Goal: Check status: Check status

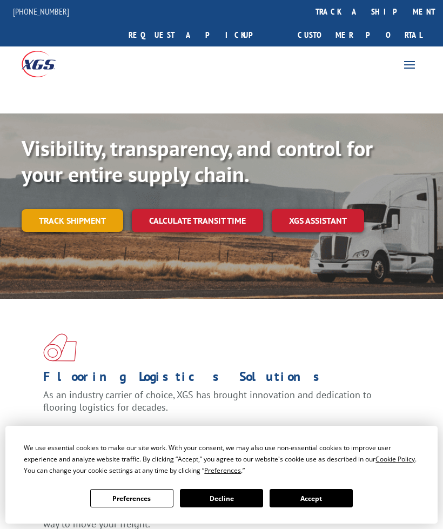
click at [86, 209] on link "Track shipment" at bounding box center [73, 220] width 102 height 23
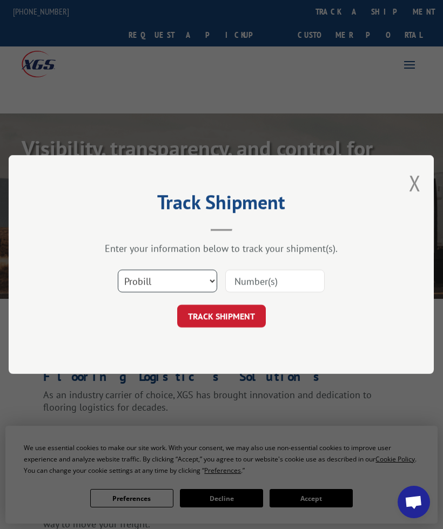
click at [194, 286] on select "Select category... Probill BOL PO" at bounding box center [167, 281] width 99 height 23
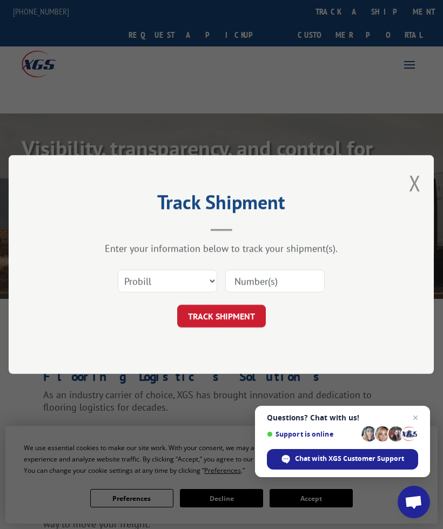
click at [275, 282] on input at bounding box center [274, 281] width 99 height 23
click at [191, 276] on select "Select category... Probill BOL PO" at bounding box center [167, 281] width 99 height 23
select select "bol"
click at [118, 270] on select "Select category... Probill BOL PO" at bounding box center [167, 281] width 99 height 23
click at [262, 280] on input at bounding box center [274, 281] width 99 height 23
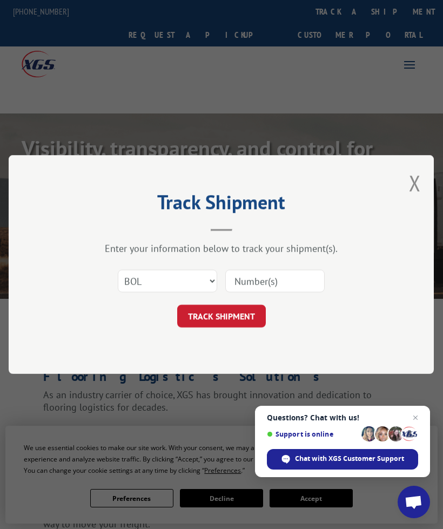
paste input "3049871"
type input "3049871"
click at [234, 307] on button "TRACK SHIPMENT" at bounding box center [221, 316] width 89 height 23
